Goal: Task Accomplishment & Management: Use online tool/utility

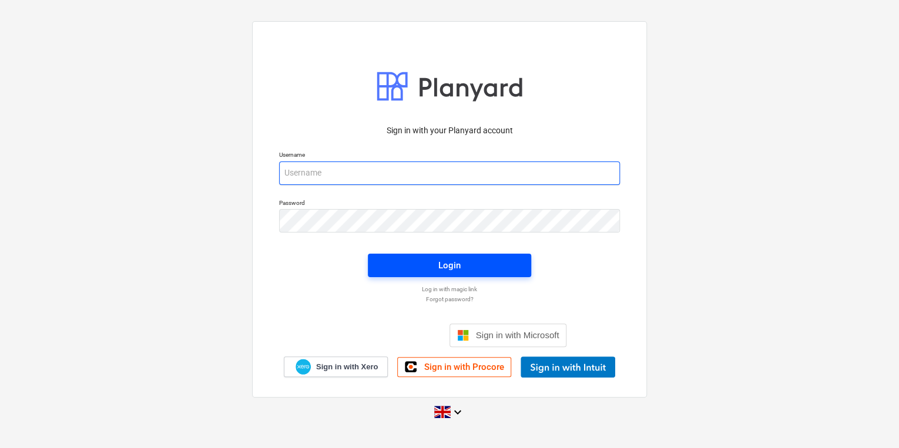
type input "[PERSON_NAME][EMAIL_ADDRESS][PERSON_NAME][DOMAIN_NAME]"
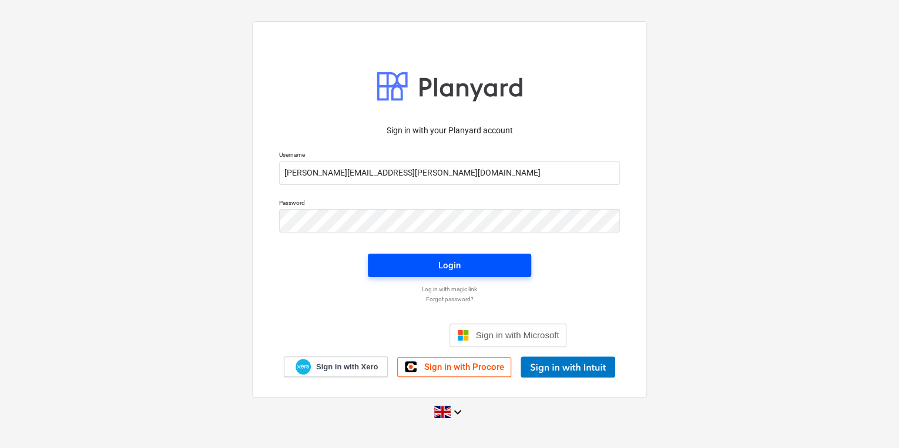
click at [481, 262] on span "Login" at bounding box center [449, 265] width 135 height 15
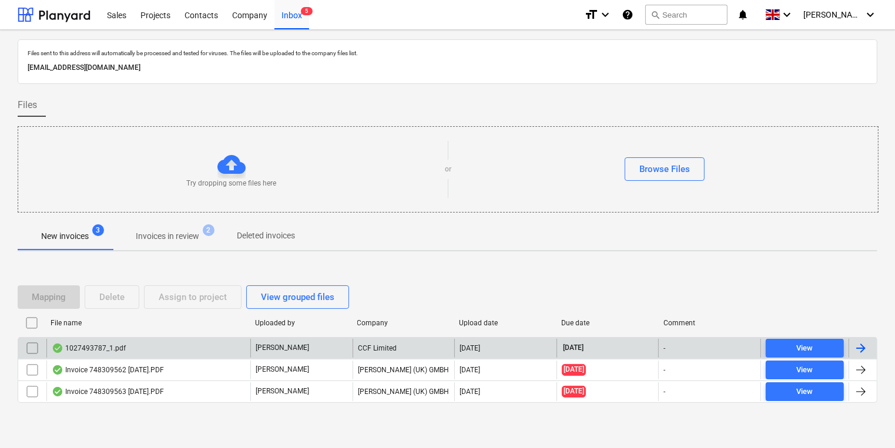
click at [167, 342] on div "1027493787_1.pdf" at bounding box center [148, 348] width 204 height 19
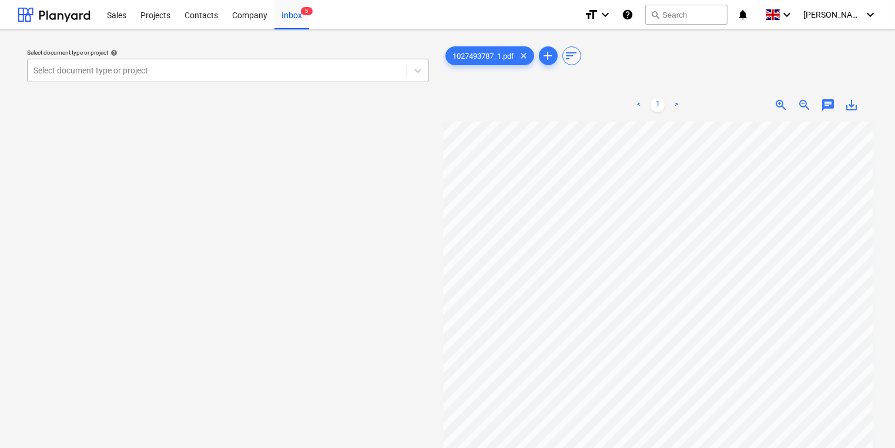
click at [203, 68] on div at bounding box center [216, 71] width 367 height 12
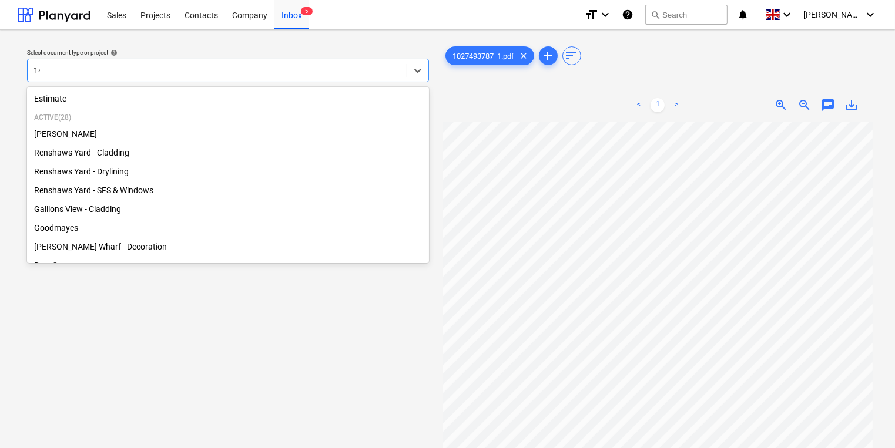
type input "1"
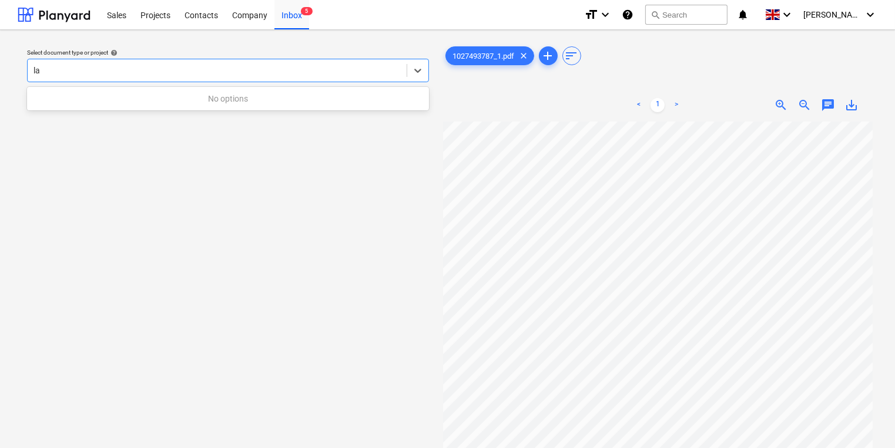
type input "l"
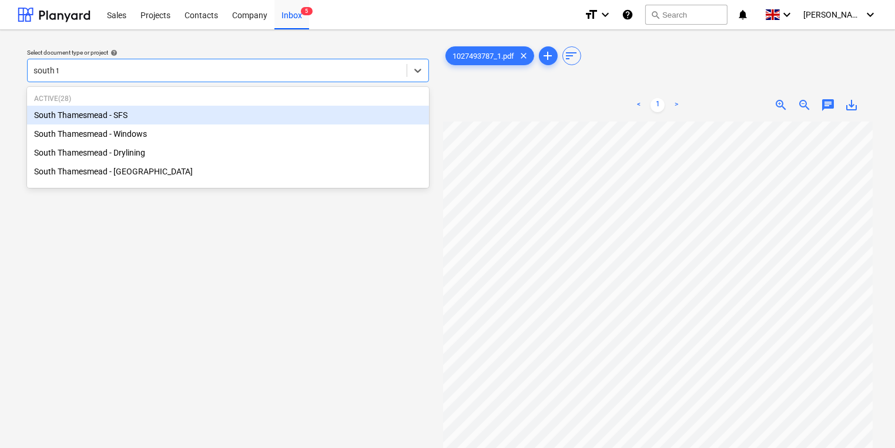
type input "south th"
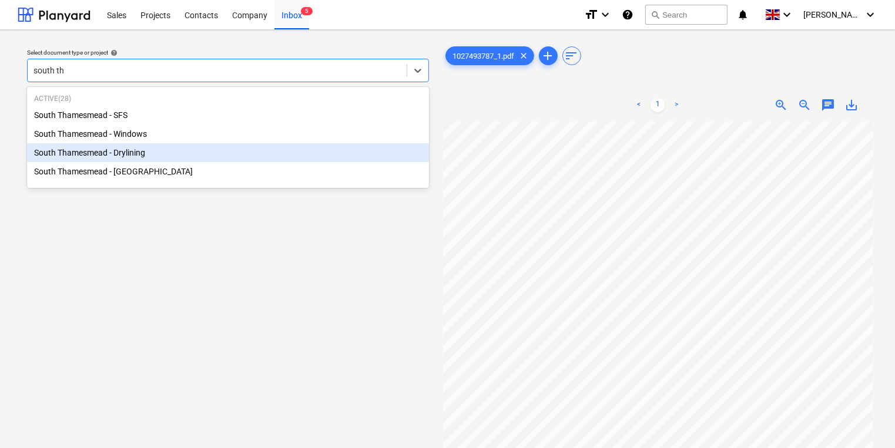
click at [193, 157] on div "South Thamesmead - Drylining" at bounding box center [228, 152] width 402 height 19
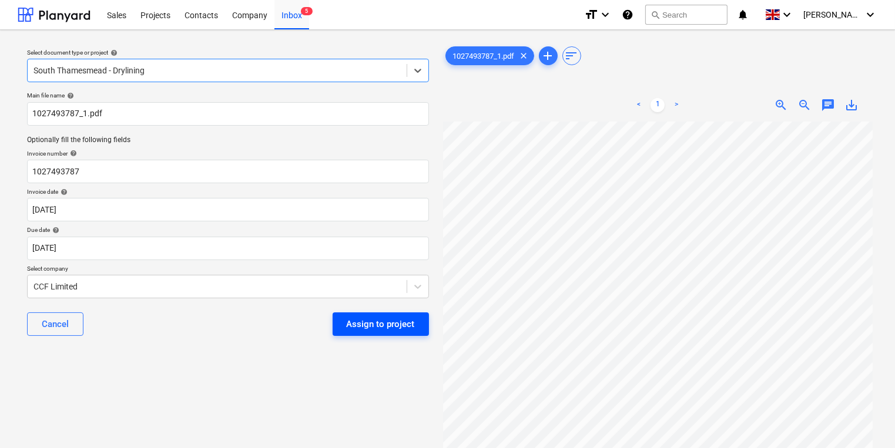
click at [360, 323] on div "Assign to project" at bounding box center [381, 324] width 68 height 15
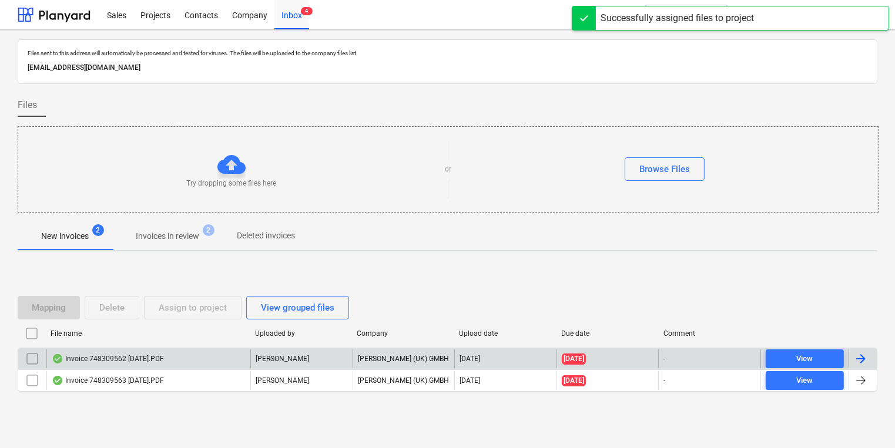
click at [210, 353] on div "Invoice 748309562 [DATE].PDF" at bounding box center [148, 359] width 204 height 19
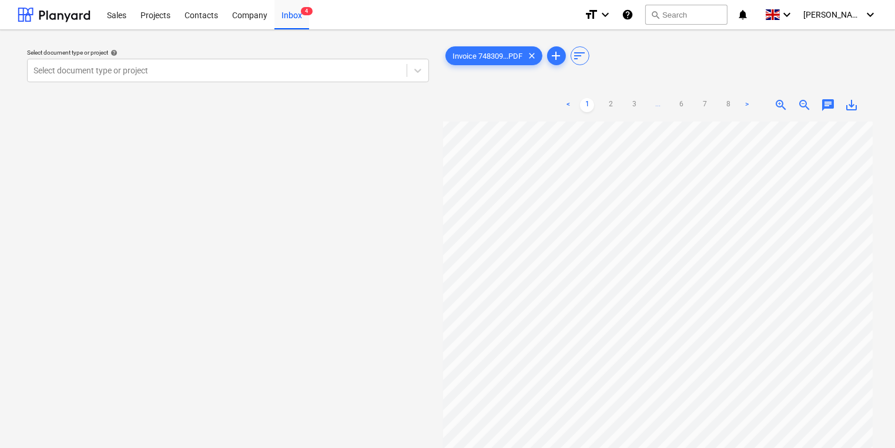
scroll to position [8, 159]
click at [622, 103] on ul "< 1 2 3 ... 6 7 8 >" at bounding box center [657, 105] width 193 height 14
click at [615, 101] on link "2" at bounding box center [610, 105] width 14 height 14
click at [636, 103] on link "3" at bounding box center [634, 105] width 14 height 14
click at [642, 99] on link "4" at bounding box center [646, 105] width 14 height 14
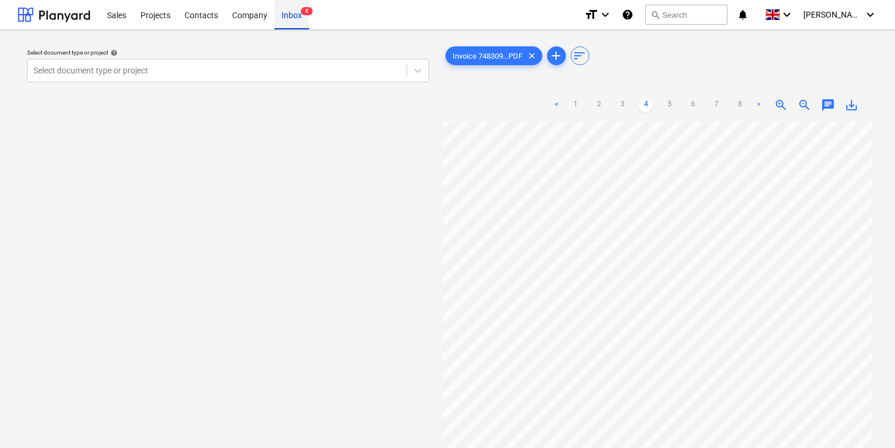
click at [294, 28] on div "Inbox 4" at bounding box center [291, 14] width 35 height 30
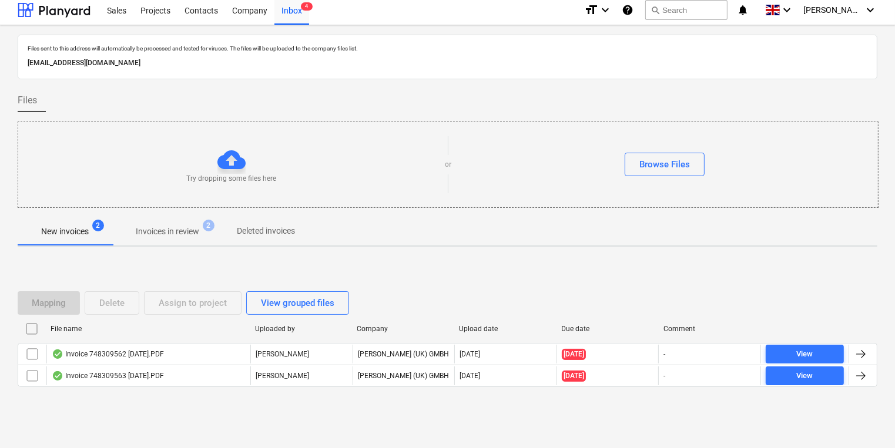
scroll to position [6, 0]
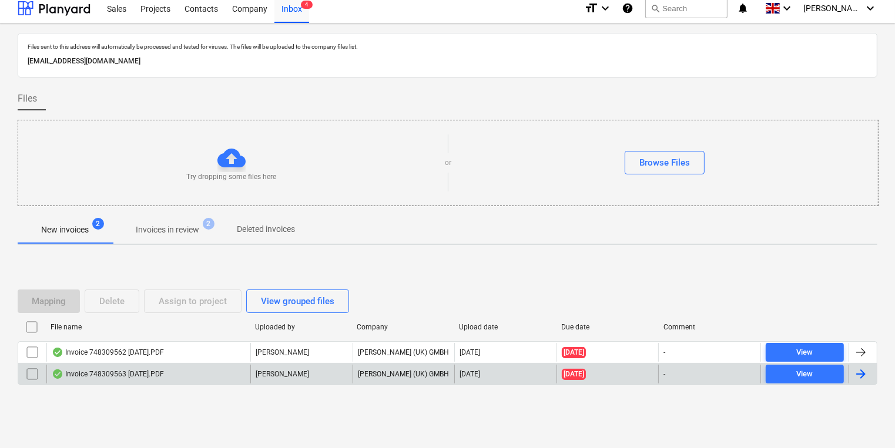
click at [268, 367] on div "[PERSON_NAME]" at bounding box center [301, 374] width 102 height 19
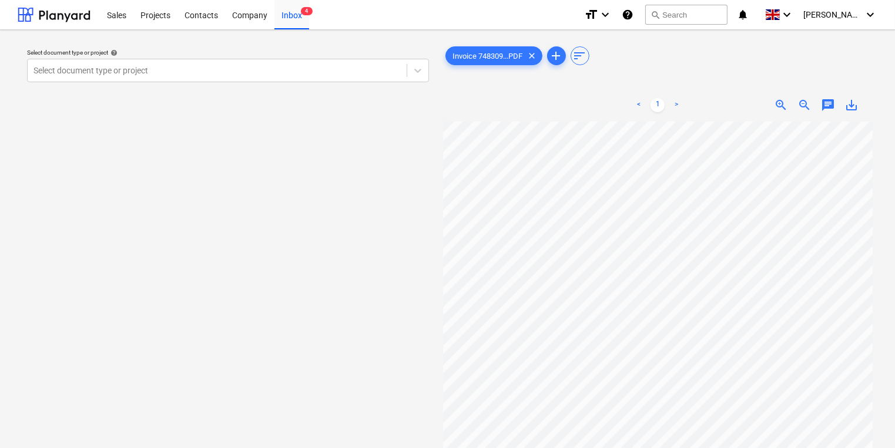
scroll to position [1, 174]
click at [281, 26] on div "Inbox 4" at bounding box center [291, 14] width 35 height 30
